Goal: Check status

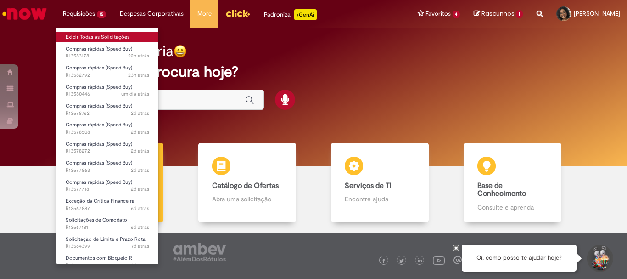
click at [96, 33] on link "Exibir Todas as Solicitações" at bounding box center [107, 37] width 102 height 10
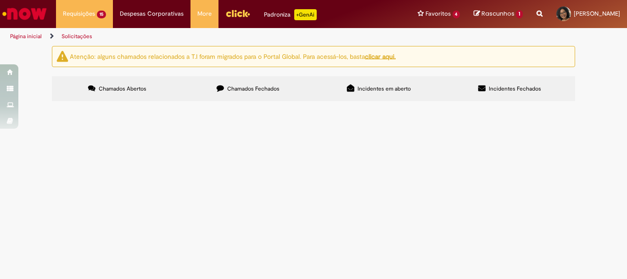
scroll to position [270, 0]
click at [0, 0] on span "[PERSON_NAME] teve os pagamentos realizados com os valores anteriores ao firmad…" at bounding box center [0, 0] width 0 height 0
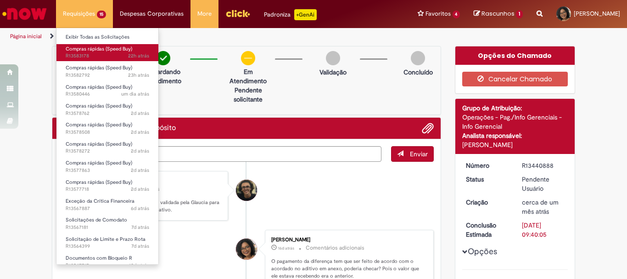
click at [91, 49] on span "Compras rápidas (Speed Buy)" at bounding box center [99, 48] width 67 height 7
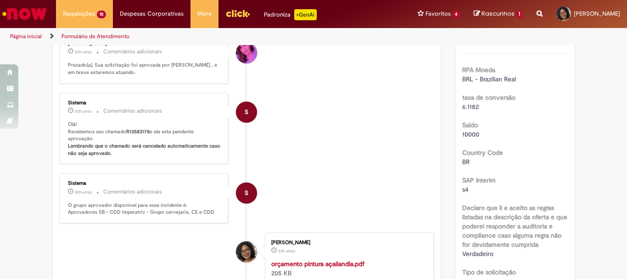
scroll to position [46, 0]
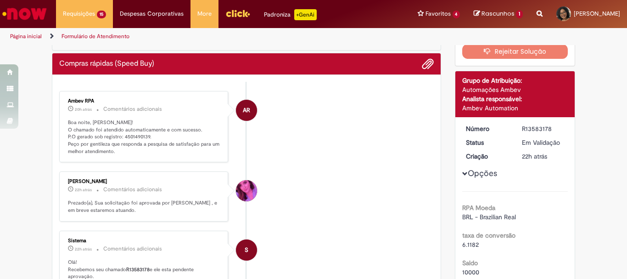
click at [129, 136] on p "Boa noite, [PERSON_NAME]! O chamado foi atendido automaticamente e com sucesso.…" at bounding box center [144, 137] width 153 height 36
copy p "4501490139"
